Goal: Task Accomplishment & Management: Manage account settings

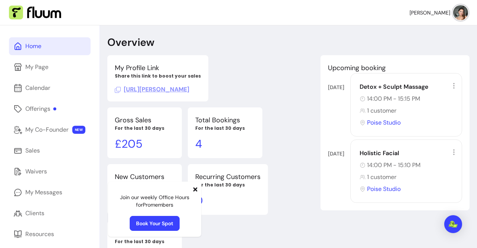
click at [195, 188] on icon at bounding box center [196, 189] width 4 height 4
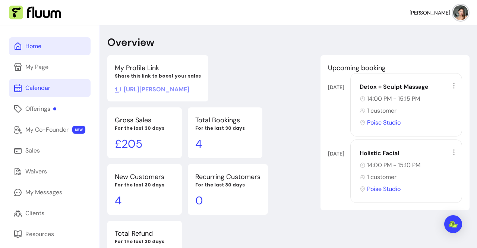
click at [86, 91] on link "Calendar" at bounding box center [50, 88] width 82 height 18
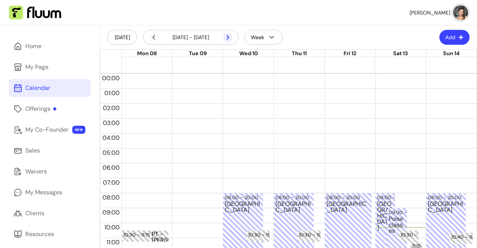
click at [226, 36] on icon at bounding box center [227, 37] width 9 height 9
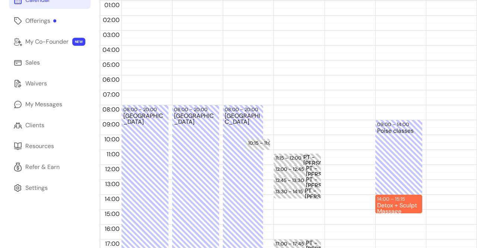
scroll to position [139, 0]
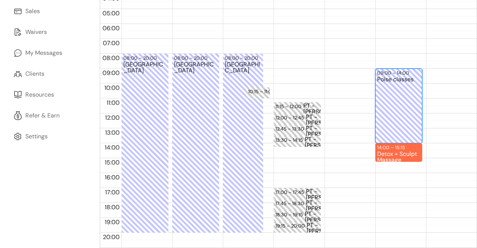
click at [397, 112] on div "Poise classes" at bounding box center [398, 109] width 43 height 66
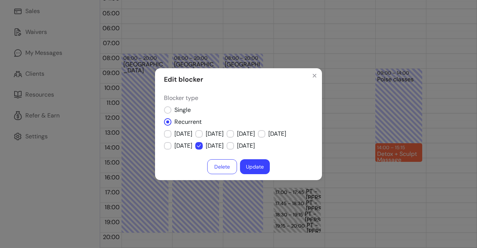
click at [257, 165] on button "Update" at bounding box center [255, 166] width 30 height 15
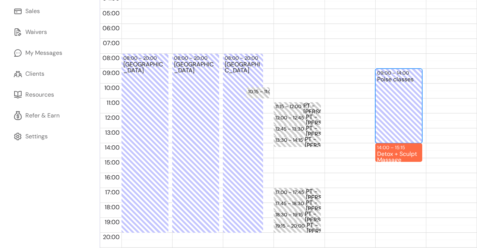
click at [383, 76] on div "Poise classes" at bounding box center [398, 109] width 43 height 66
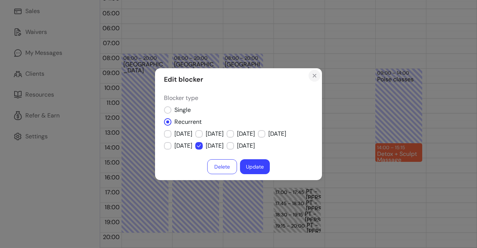
click at [314, 75] on icon "Close" at bounding box center [315, 76] width 6 height 6
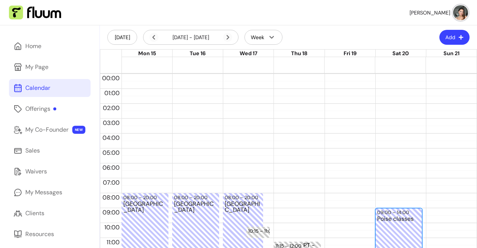
scroll to position [150, 0]
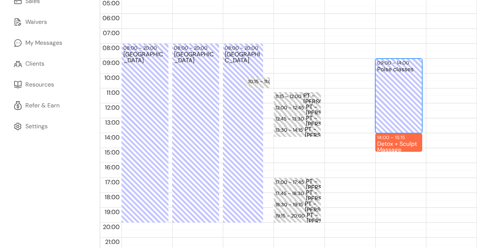
click at [394, 109] on div "Poise classes" at bounding box center [398, 99] width 43 height 66
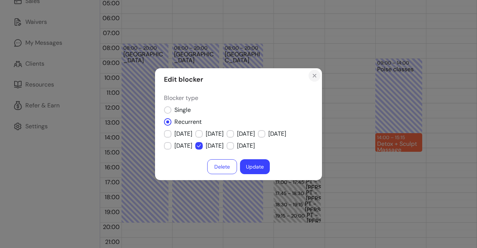
click at [319, 73] on button "Close" at bounding box center [315, 76] width 12 height 12
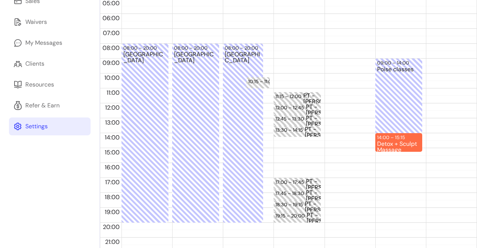
click at [38, 129] on div "Settings" at bounding box center [36, 126] width 22 height 9
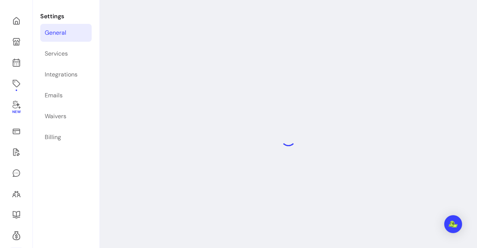
scroll to position [25, 0]
select select "**********"
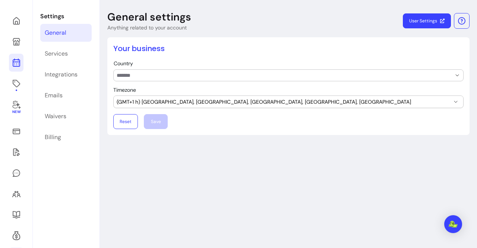
click at [17, 62] on icon at bounding box center [16, 33] width 126 height 106
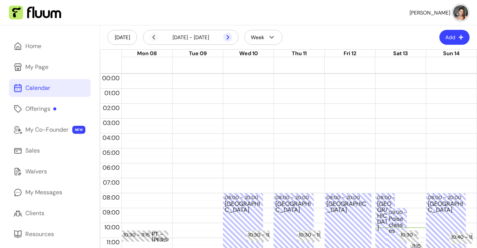
click at [232, 38] on icon at bounding box center [227, 37] width 9 height 9
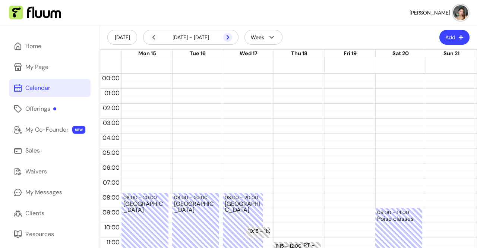
click at [228, 35] on icon at bounding box center [227, 37] width 9 height 9
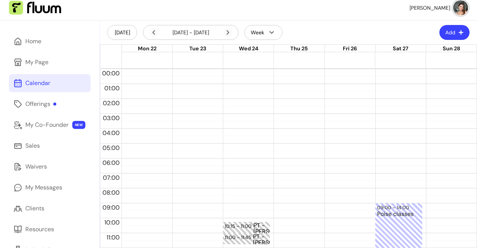
scroll to position [5, 0]
click at [228, 32] on icon at bounding box center [227, 32] width 9 height 9
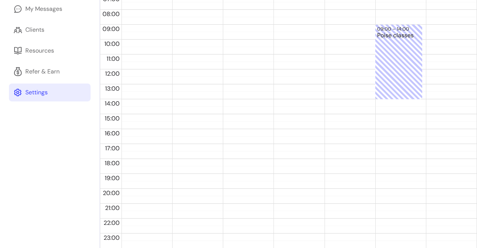
scroll to position [183, 0]
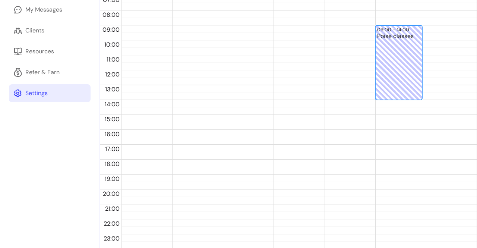
click at [397, 78] on div "Poise classes" at bounding box center [398, 66] width 43 height 66
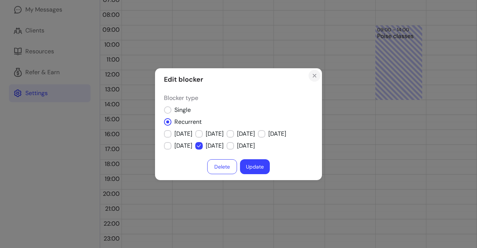
click at [314, 73] on icon "Close" at bounding box center [315, 76] width 6 height 6
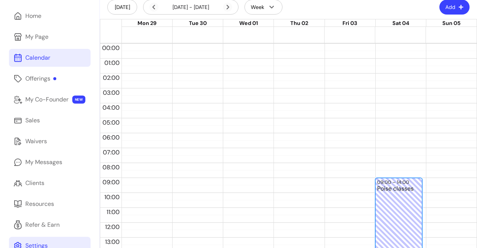
scroll to position [30, 0]
click at [390, 204] on div "Poise classes" at bounding box center [398, 219] width 43 height 66
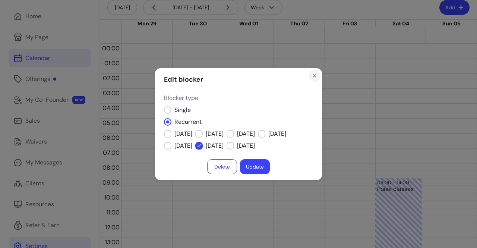
click at [319, 79] on button "Close" at bounding box center [315, 76] width 12 height 12
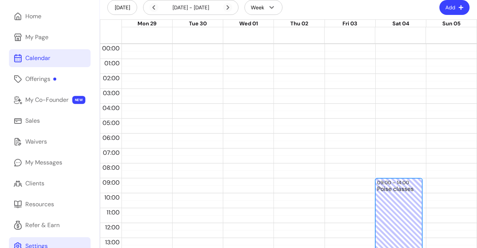
click at [451, 10] on button "Add" at bounding box center [455, 7] width 30 height 15
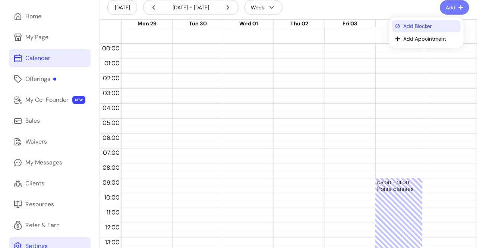
click at [433, 26] on span "Add Blocker" at bounding box center [431, 25] width 54 height 7
select select "*********"
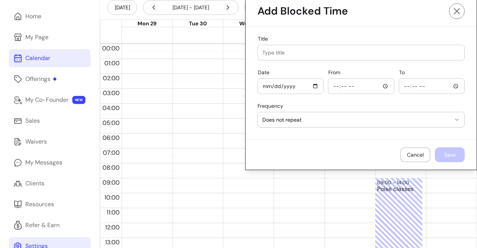
click at [289, 52] on input "Title" at bounding box center [362, 52] width 198 height 7
type input "Poise classes"
click at [303, 113] on button "Does not repeat" at bounding box center [361, 119] width 207 height 15
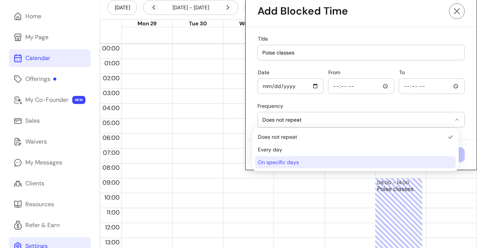
click at [316, 163] on span "On specific days" at bounding box center [352, 162] width 188 height 7
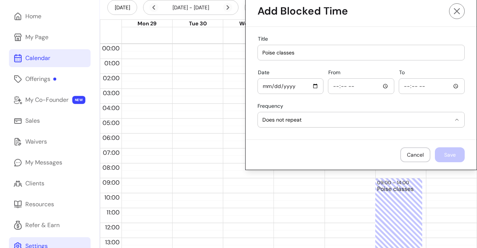
select select "**********"
select select "*****"
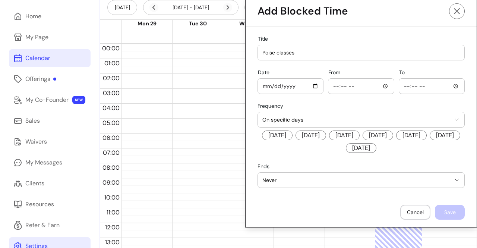
click at [430, 140] on span "[DATE]" at bounding box center [445, 136] width 31 height 10
click at [333, 84] on input "From" at bounding box center [361, 86] width 56 height 8
type input "09:00"
click at [404, 86] on input "To" at bounding box center [432, 86] width 56 height 8
click at [404, 86] on input "03:00" at bounding box center [432, 86] width 56 height 8
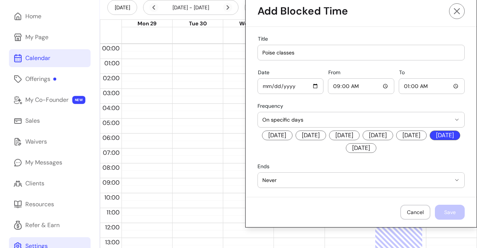
type input "15:00"
click at [433, 160] on div "**********" at bounding box center [361, 112] width 231 height 170
click at [442, 212] on footer "Cancel Save" at bounding box center [361, 212] width 231 height 30
click at [263, 82] on input "Date" at bounding box center [291, 86] width 56 height 8
click at [263, 83] on input "Date" at bounding box center [291, 86] width 56 height 8
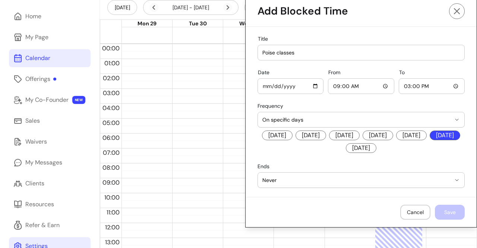
click at [309, 82] on input "Date" at bounding box center [291, 86] width 56 height 8
type input "[DATE]"
click at [445, 208] on button "Save" at bounding box center [450, 212] width 29 height 15
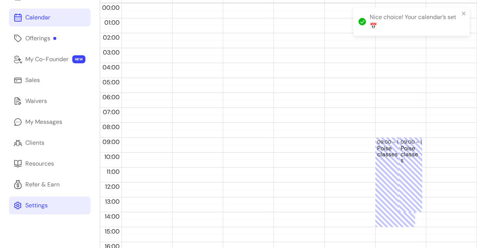
scroll to position [69, 0]
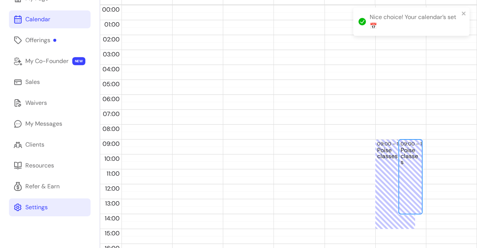
click at [409, 181] on div "Poise classes" at bounding box center [411, 180] width 20 height 66
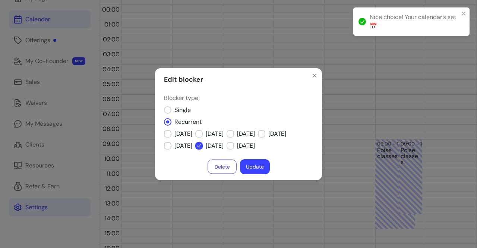
click at [226, 166] on button "Delete" at bounding box center [222, 166] width 29 height 15
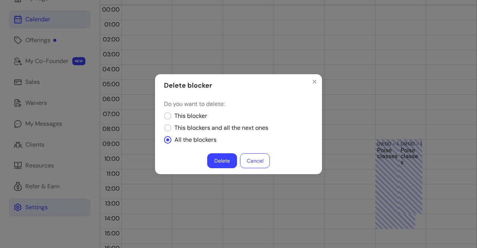
click at [231, 162] on button "Delete" at bounding box center [222, 160] width 30 height 15
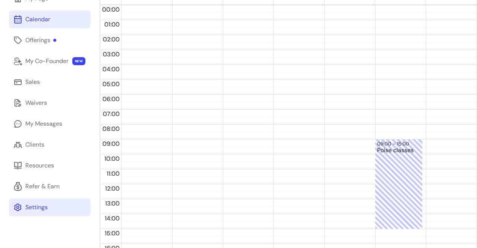
scroll to position [0, 0]
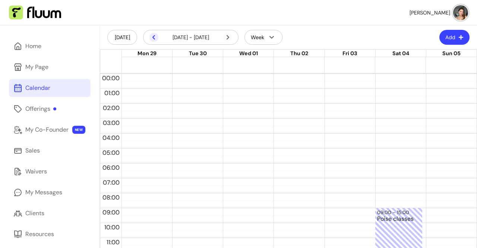
click at [153, 38] on icon at bounding box center [154, 37] width 3 height 4
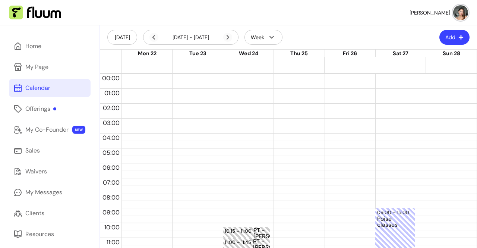
click at [431, 12] on span "[PERSON_NAME]" at bounding box center [430, 12] width 41 height 7
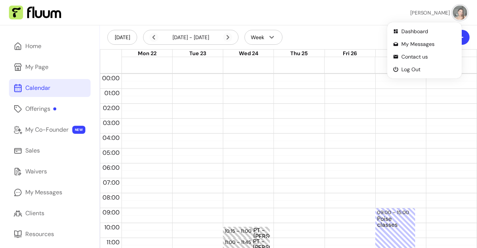
click at [431, 12] on span "[PERSON_NAME]" at bounding box center [431, 12] width 40 height 7
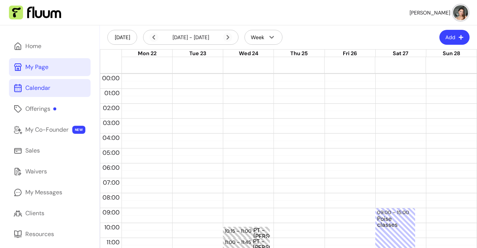
click at [50, 62] on link "My Page" at bounding box center [50, 67] width 82 height 18
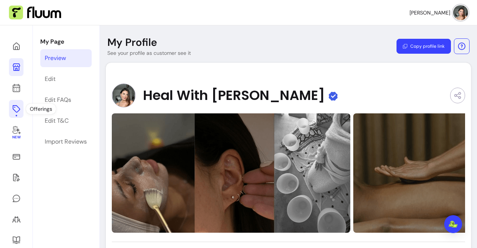
click at [14, 107] on icon at bounding box center [16, 108] width 9 height 9
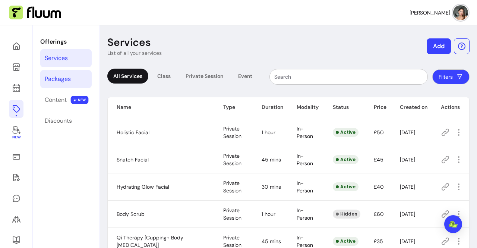
click at [61, 82] on div "Packages" at bounding box center [58, 79] width 26 height 9
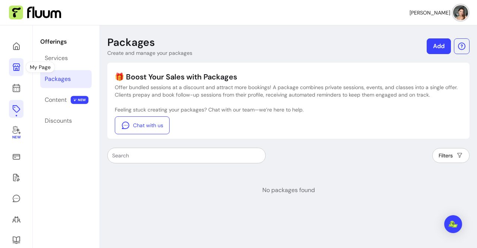
click at [17, 68] on icon at bounding box center [16, 67] width 9 height 9
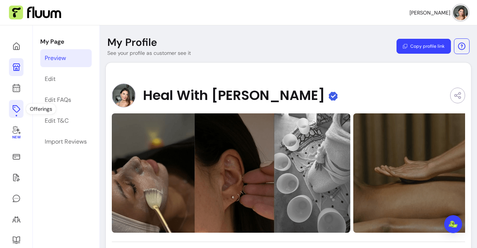
click at [18, 113] on icon at bounding box center [16, 108] width 9 height 9
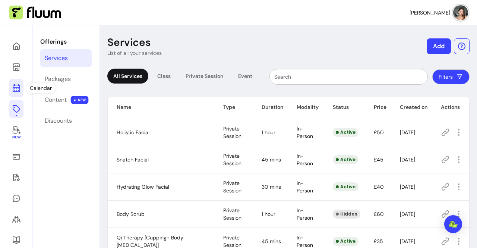
click at [21, 89] on link at bounding box center [16, 88] width 15 height 18
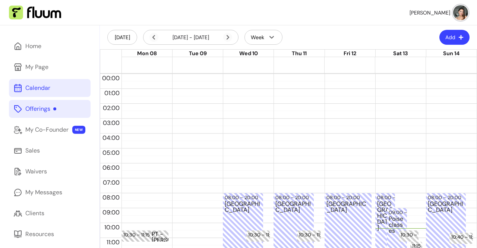
drag, startPoint x: 48, startPoint y: 98, endPoint x: 49, endPoint y: 109, distance: 10.1
click at [49, 109] on div "Home My Page Calendar Offerings My Co-Founder NEW Sales Waivers My Messages Cli…" at bounding box center [50, 228] width 100 height 407
click at [49, 109] on div "Offerings" at bounding box center [40, 108] width 31 height 9
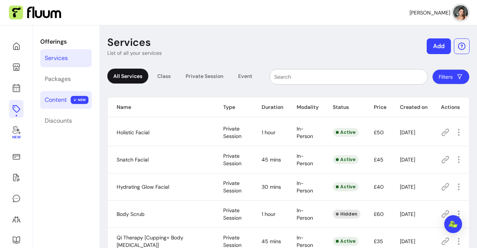
click at [50, 102] on div "Content" at bounding box center [56, 99] width 22 height 9
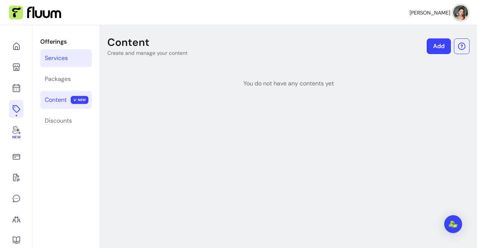
click at [62, 57] on div "Services" at bounding box center [56, 58] width 23 height 9
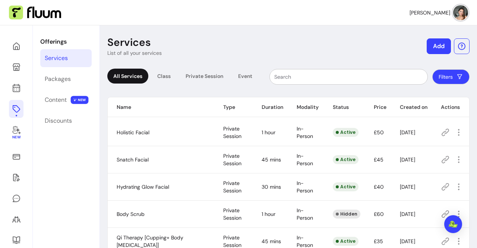
scroll to position [73, 0]
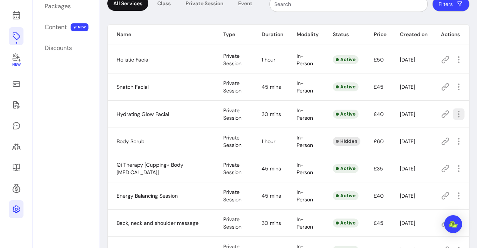
click at [455, 114] on icon "button" at bounding box center [459, 114] width 9 height 9
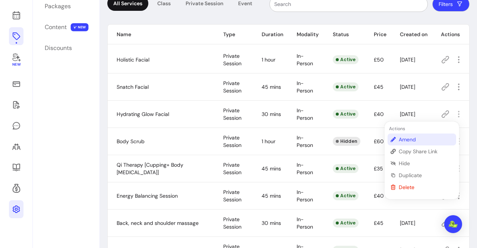
click at [414, 142] on span "Amend" at bounding box center [426, 139] width 54 height 7
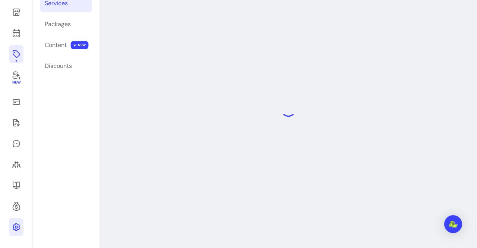
scroll to position [25, 0]
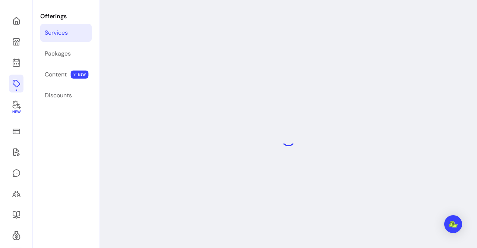
select select "**"
select select "***"
select select "**********"
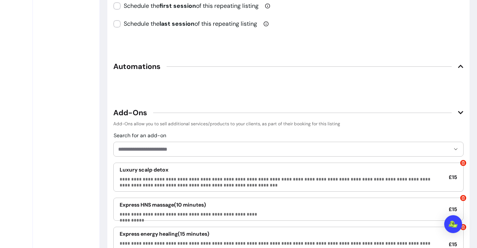
scroll to position [1052, 0]
click at [299, 65] on span "Automations" at bounding box center [288, 67] width 351 height 16
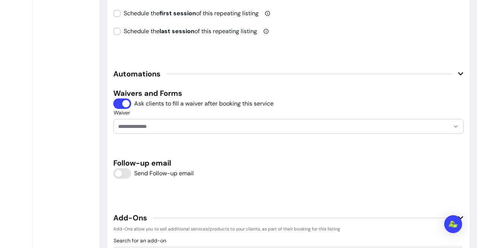
scroll to position [1087, 0]
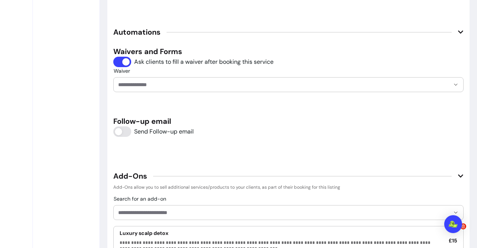
click at [140, 85] on div at bounding box center [288, 85] width 341 height 14
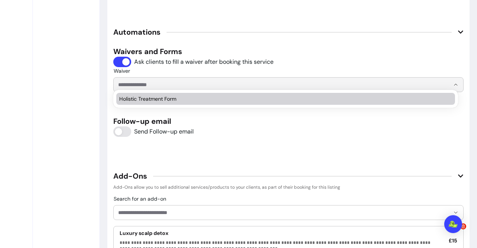
click at [155, 100] on span "Holistic Treatment Form" at bounding box center [282, 98] width 326 height 7
type input "**********"
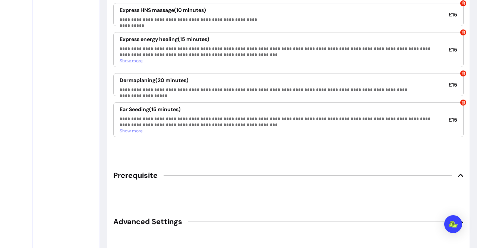
scroll to position [1483, 0]
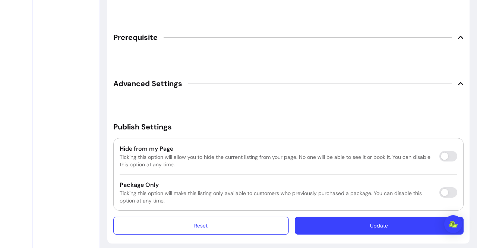
click at [367, 223] on button "Update" at bounding box center [379, 226] width 169 height 18
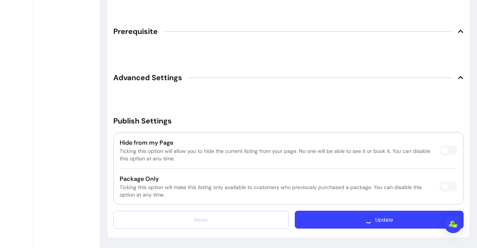
scroll to position [1462, 0]
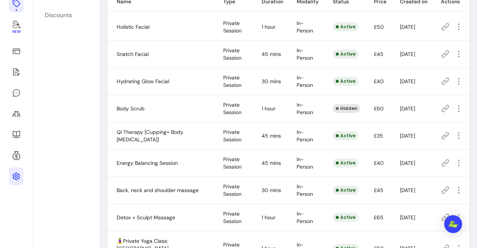
scroll to position [153, 0]
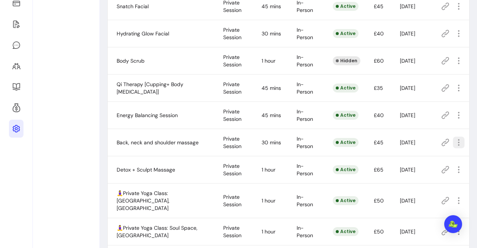
click at [458, 140] on button "button" at bounding box center [459, 143] width 12 height 12
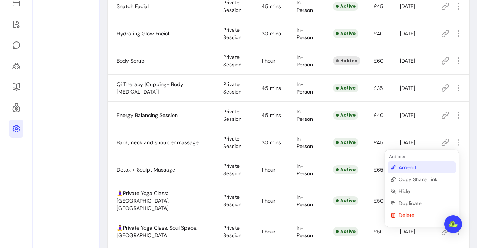
click at [421, 165] on span "Amend" at bounding box center [426, 167] width 54 height 7
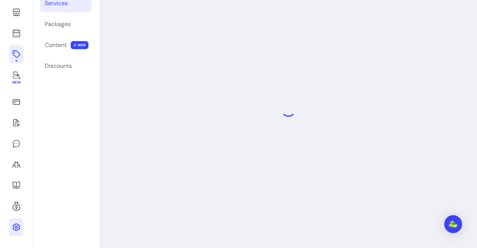
scroll to position [25, 0]
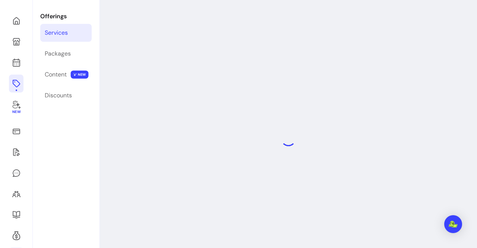
select select "**"
select select "***"
select select "**********"
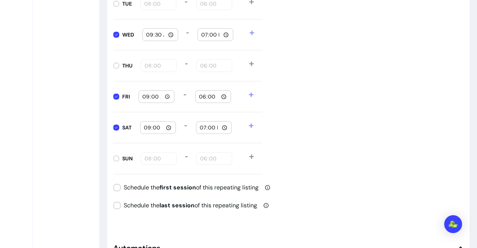
scroll to position [849, 0]
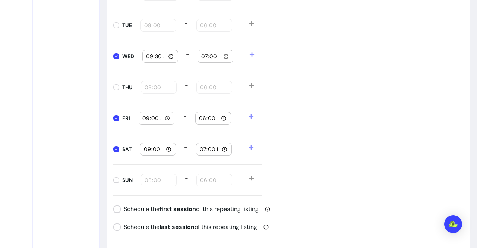
click at [147, 146] on input "09:00" at bounding box center [158, 149] width 29 height 8
click at [147, 146] on input "03:00" at bounding box center [158, 149] width 29 height 8
type input "15:00"
click at [311, 132] on div "Daily Availabilities MON 08:00 - 18:00 TUE 08:00 - 18:00 WED 09:30 - 19:00 THU …" at bounding box center [288, 80] width 351 height 232
click at [203, 147] on input "19:00" at bounding box center [214, 149] width 29 height 8
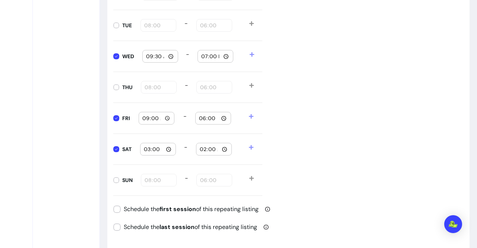
type input "20:00"
click at [310, 134] on div "Daily Availabilities MON 08:00 - 18:00 TUE 08:00 - 18:00 WED 09:30 - 19:00 THU …" at bounding box center [288, 80] width 351 height 232
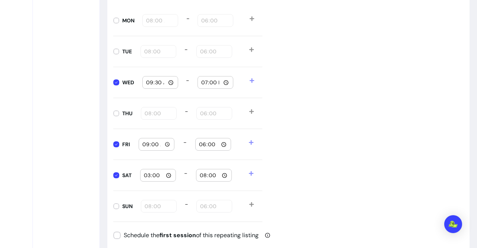
scroll to position [823, 0]
type input "08:00"
click at [148, 112] on input "08:00" at bounding box center [158, 114] width 29 height 8
type input "11:00"
click at [205, 111] on input "18:00" at bounding box center [214, 114] width 29 height 8
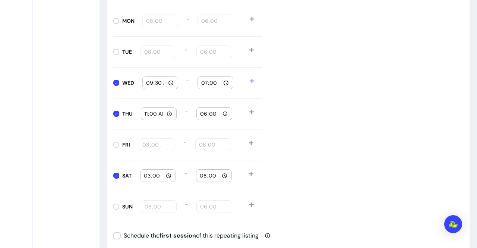
click at [277, 90] on div "Daily Availabilities MON 08:00 - 18:00 TUE 08:00 - 18:00 WED 09:30 - 19:00 THU …" at bounding box center [288, 107] width 351 height 232
click at [201, 82] on input "19:00" at bounding box center [215, 83] width 29 height 8
click at [204, 82] on input "05:30" at bounding box center [215, 83] width 29 height 8
type input "17:30"
click at [300, 90] on div "Daily Availabilities MON 08:00 - 18:00 TUE 08:00 - 18:00 WED 09:30 - 17:30 THU …" at bounding box center [288, 107] width 351 height 232
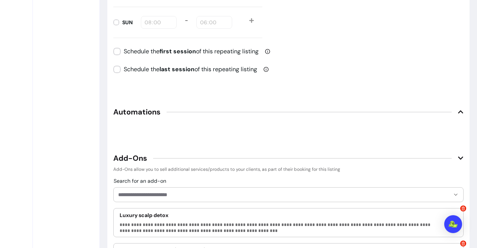
scroll to position [1038, 0]
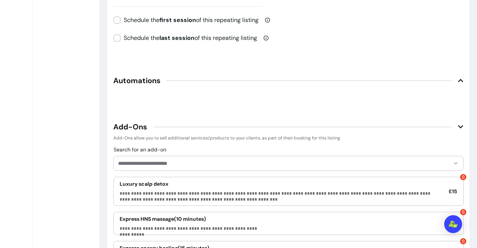
click at [434, 79] on span "Automations" at bounding box center [288, 80] width 351 height 16
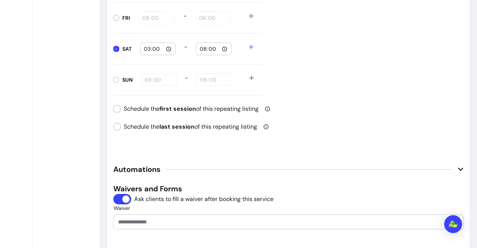
scroll to position [972, 0]
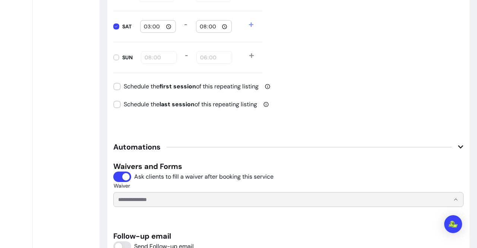
click at [227, 198] on input "Waiver" at bounding box center [278, 199] width 320 height 7
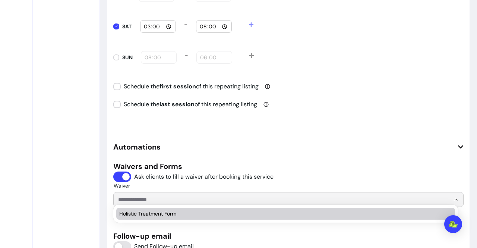
click at [228, 208] on li "Holistic Treatment Form" at bounding box center [285, 214] width 339 height 12
type input "**********"
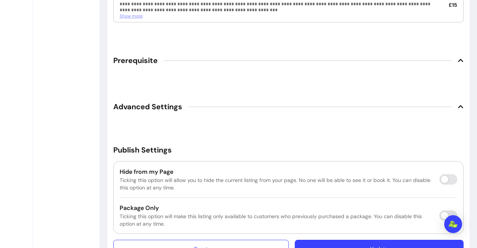
scroll to position [1483, 0]
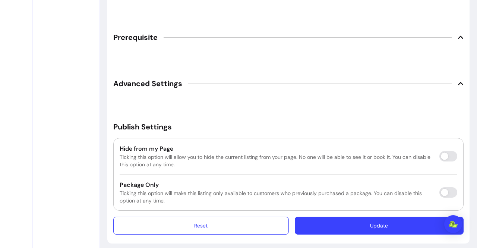
click at [310, 217] on button "Update" at bounding box center [379, 226] width 169 height 18
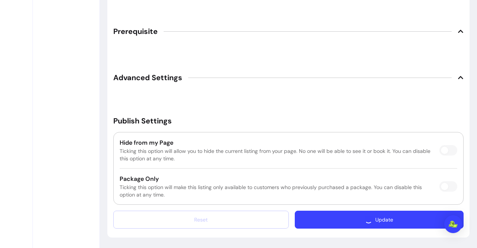
scroll to position [1462, 0]
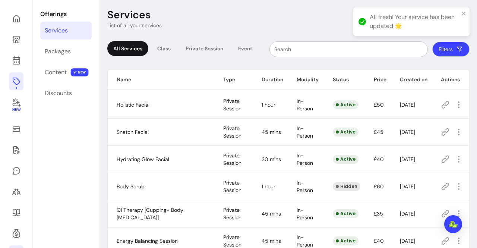
scroll to position [25, 0]
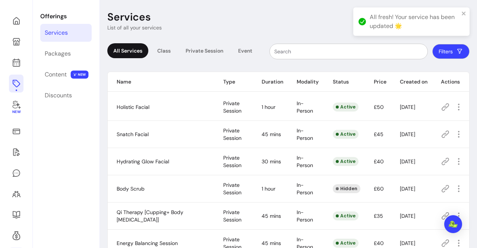
click at [441, 107] on icon at bounding box center [445, 107] width 9 height 9
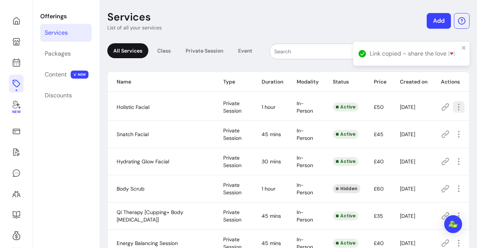
click at [455, 106] on icon "button" at bounding box center [459, 107] width 9 height 9
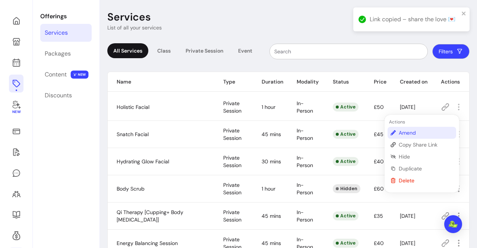
click at [409, 132] on span "Amend" at bounding box center [426, 132] width 54 height 7
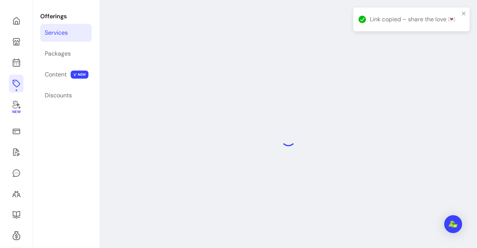
select select "**"
select select "***"
select select "**********"
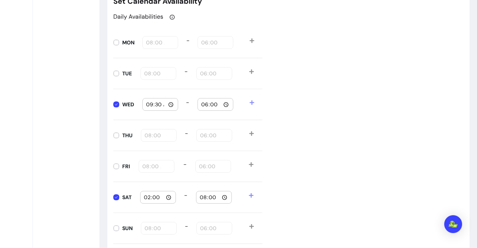
scroll to position [802, 0]
